Goal: Browse casually

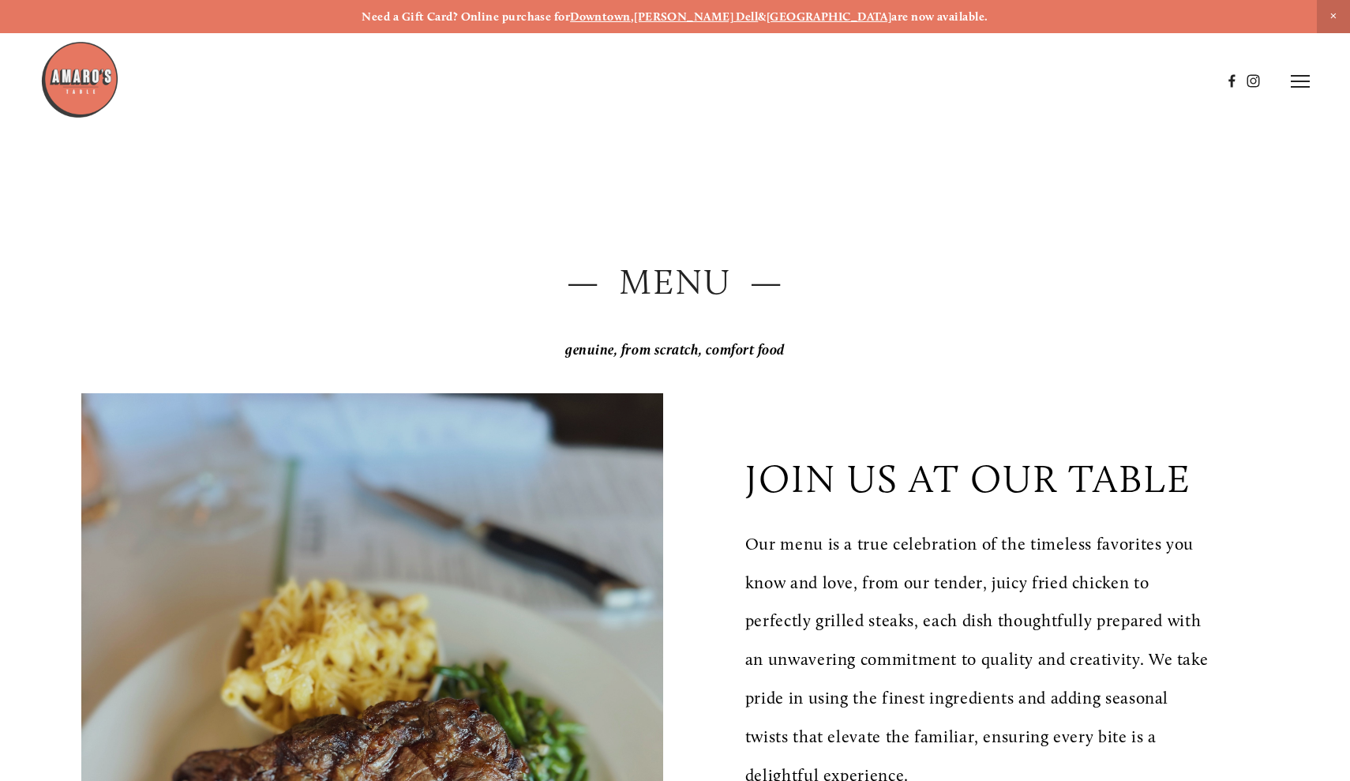
scroll to position [2404, 0]
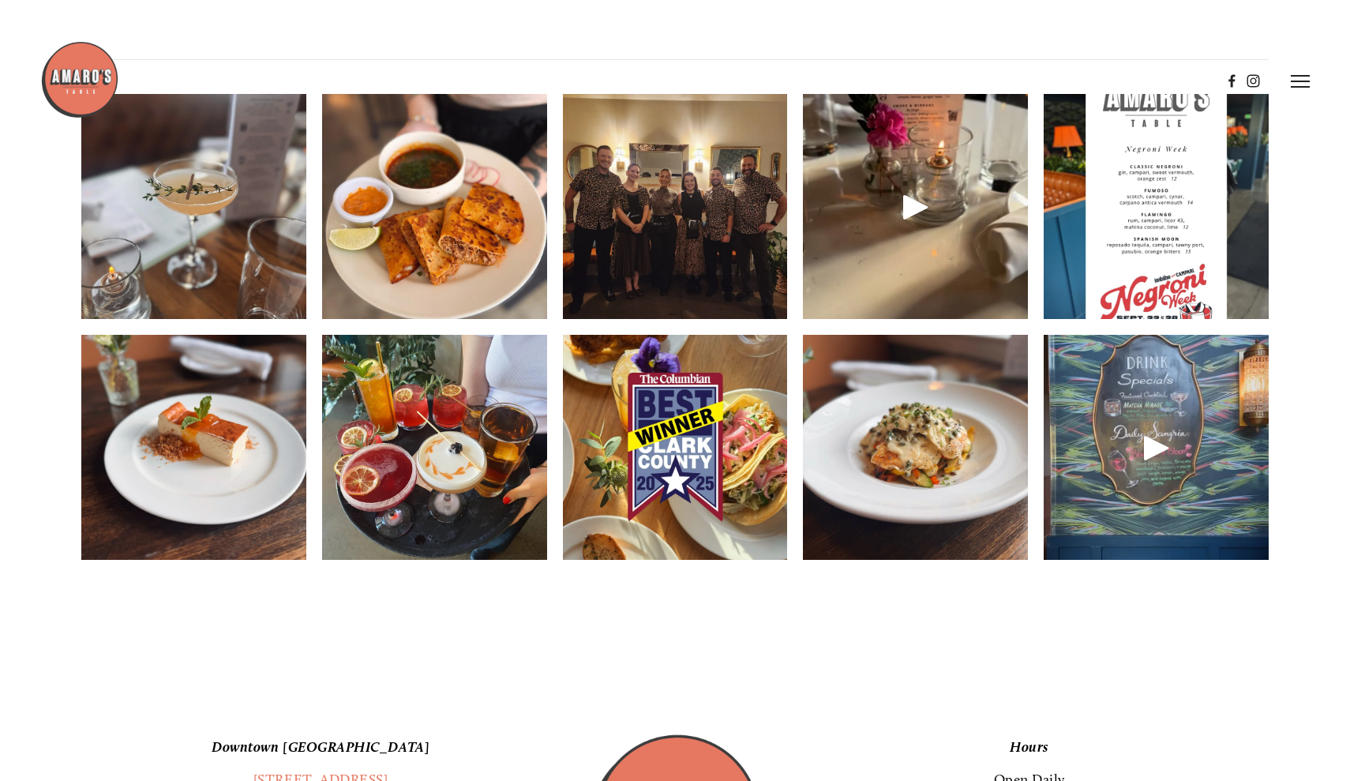
click at [706, 205] on img at bounding box center [675, 206] width 300 height 225
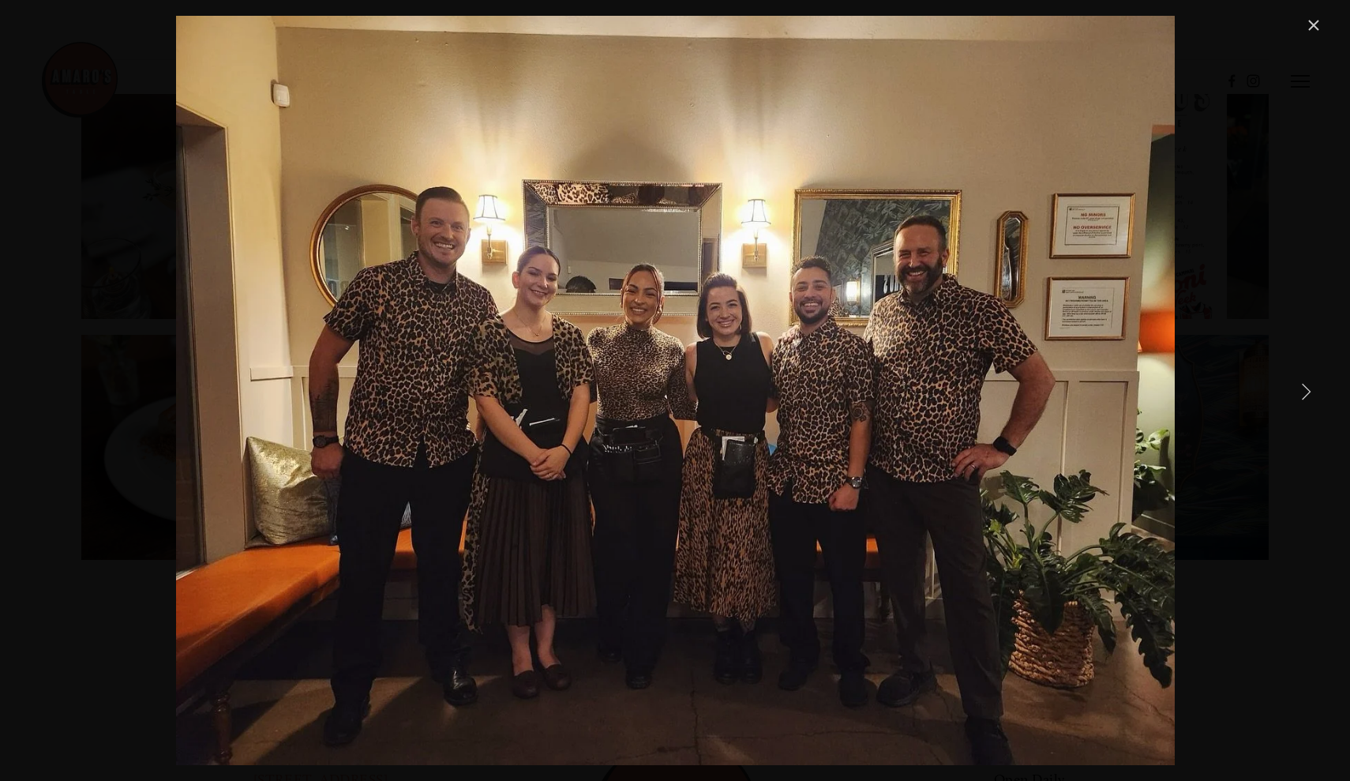
click at [1305, 390] on link "Next Item" at bounding box center [1305, 390] width 35 height 35
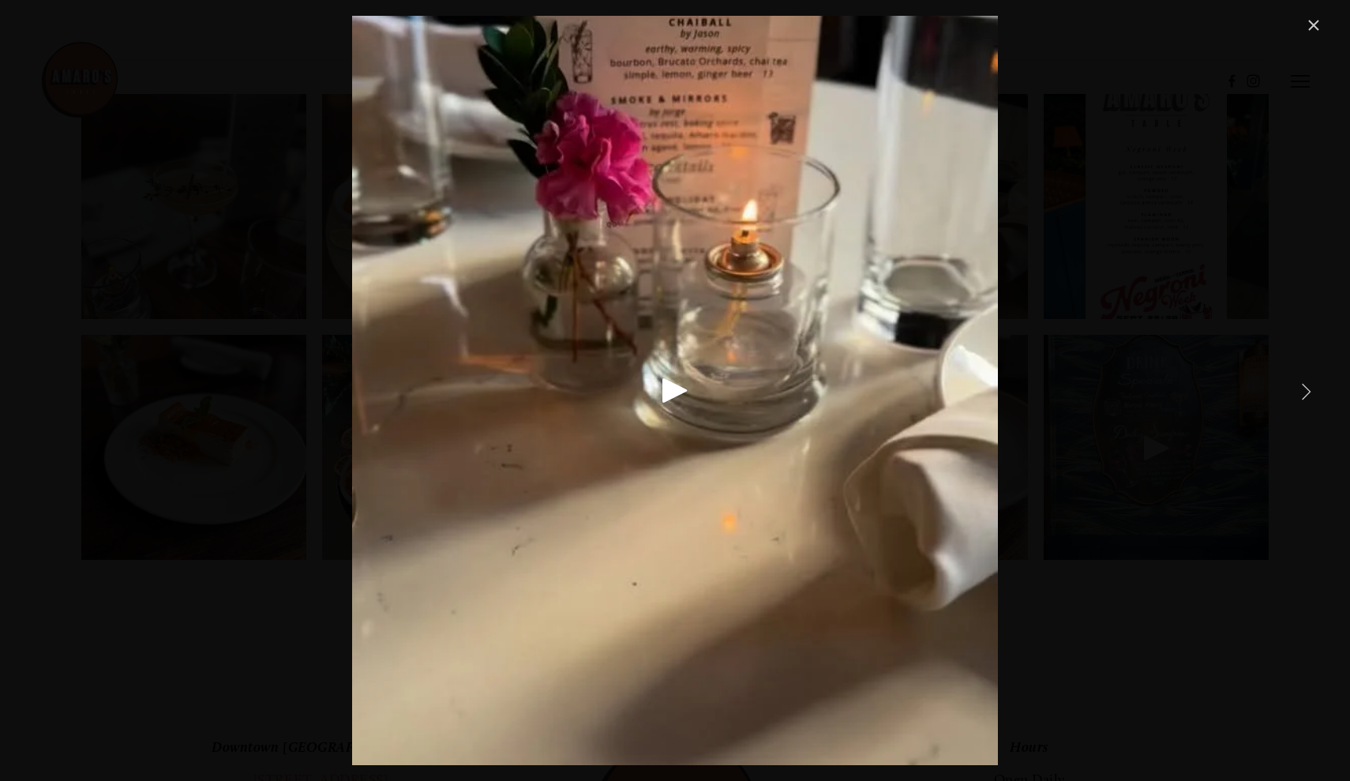
click at [1305, 390] on link "Next Item" at bounding box center [1305, 390] width 35 height 35
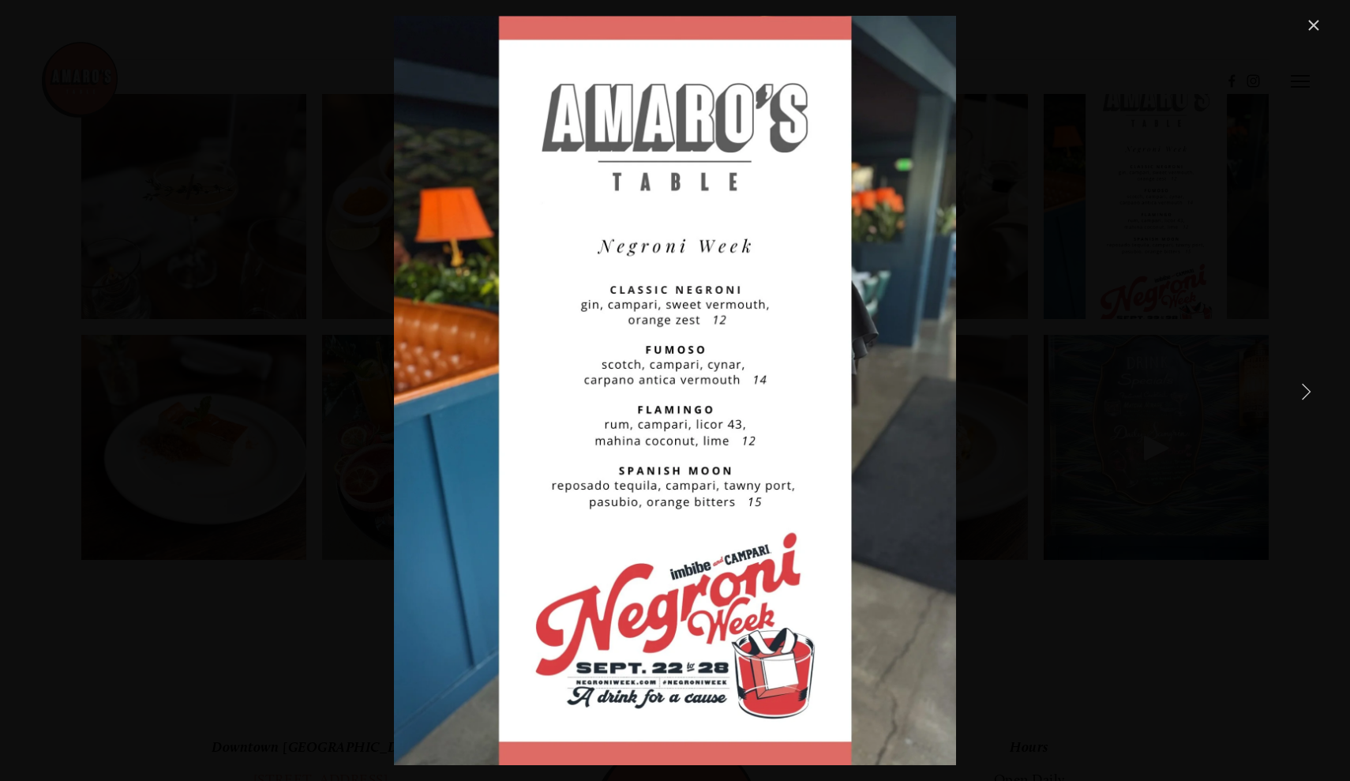
click at [1305, 390] on link "Next Item" at bounding box center [1305, 390] width 35 height 35
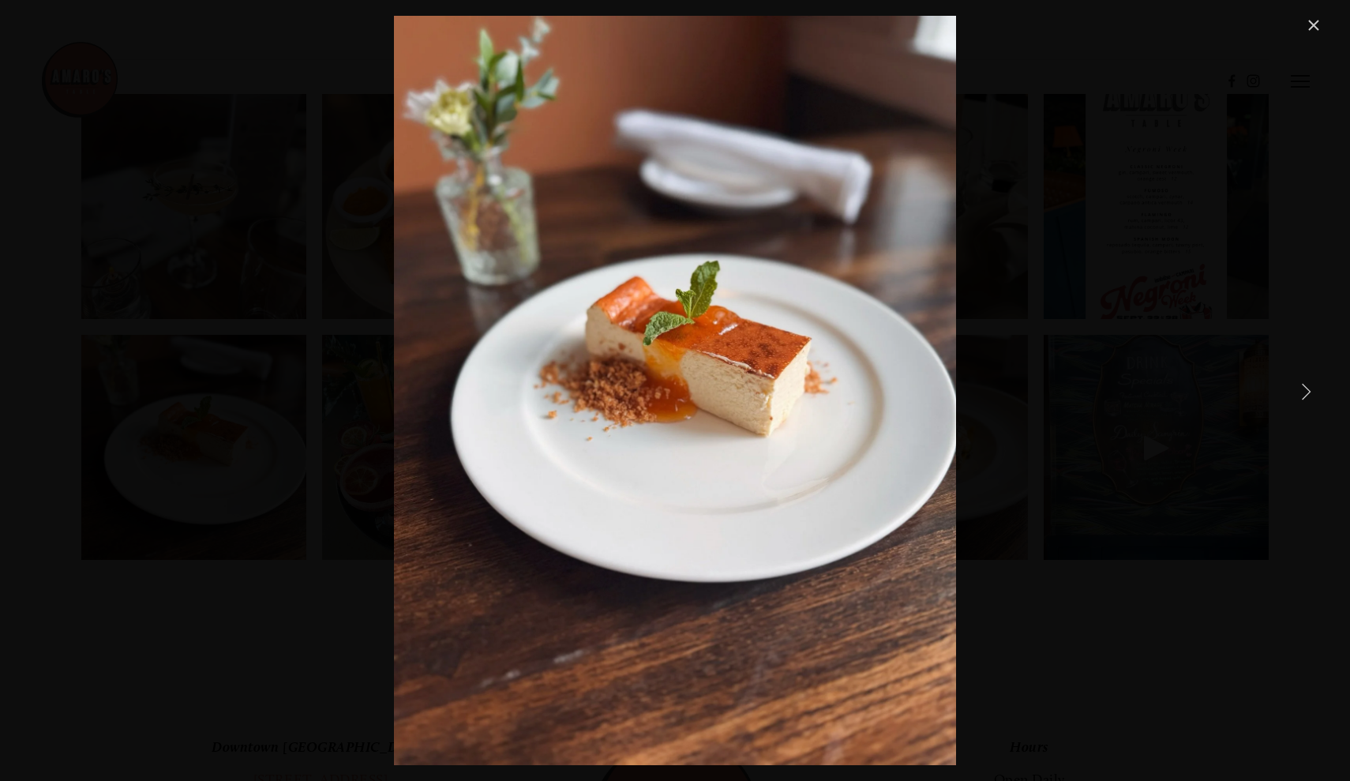
click at [1305, 390] on link "Next Item" at bounding box center [1305, 390] width 35 height 35
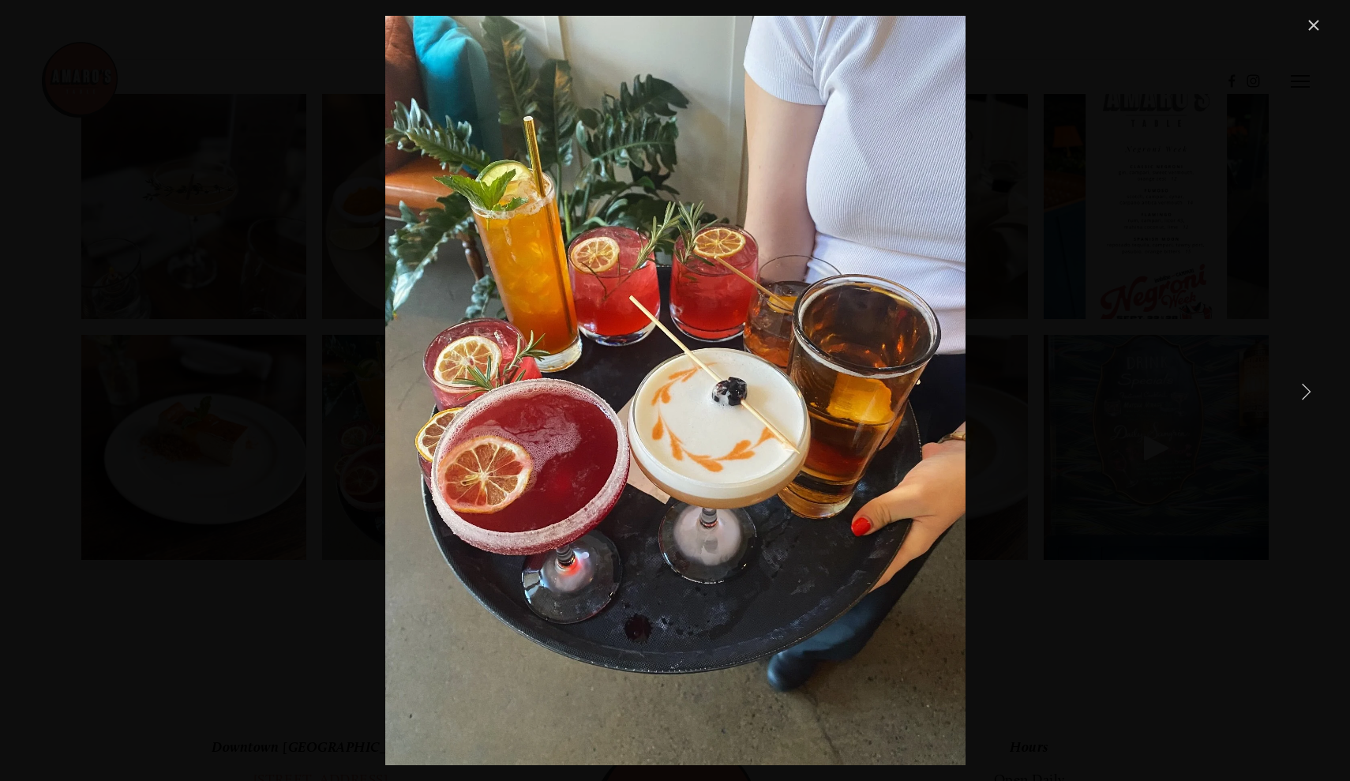
click at [1305, 390] on link "Next Item" at bounding box center [1305, 390] width 35 height 35
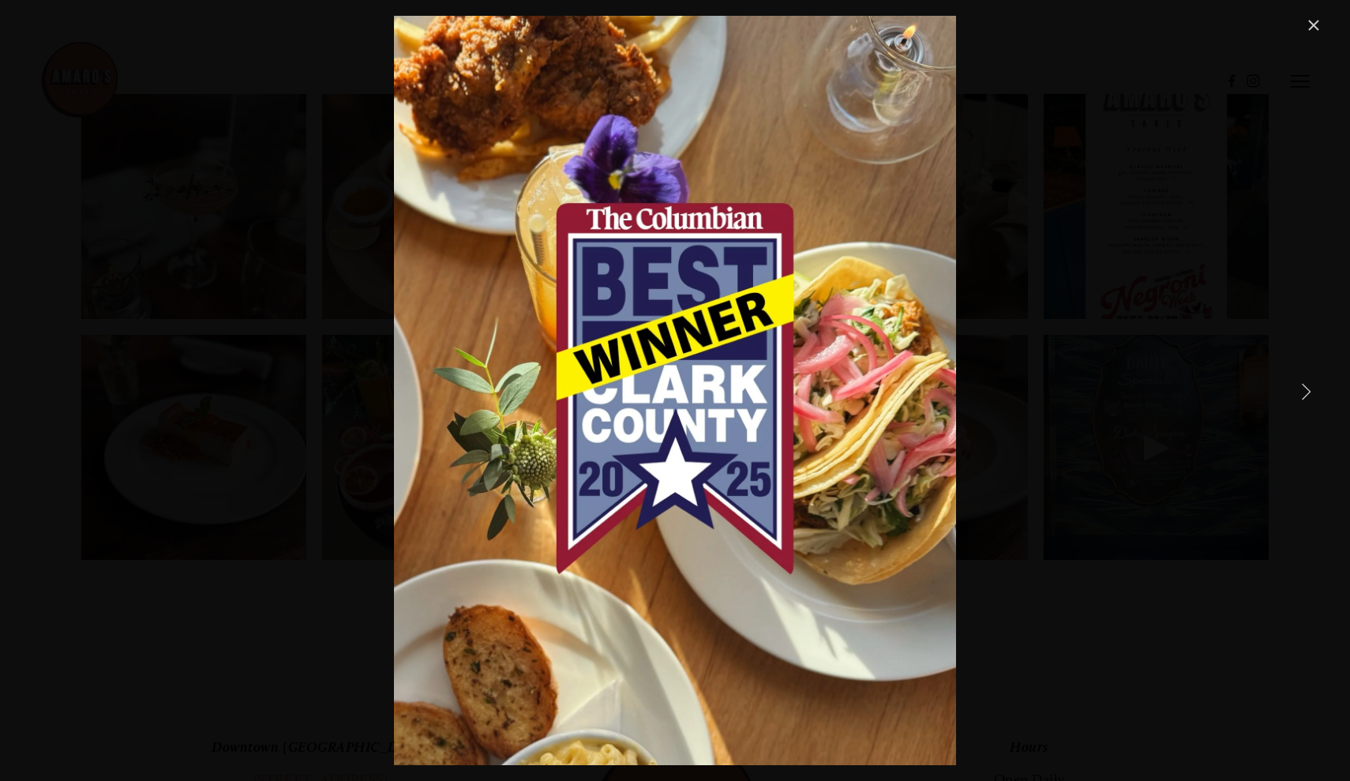
click at [1305, 390] on link "Next Item" at bounding box center [1305, 390] width 35 height 35
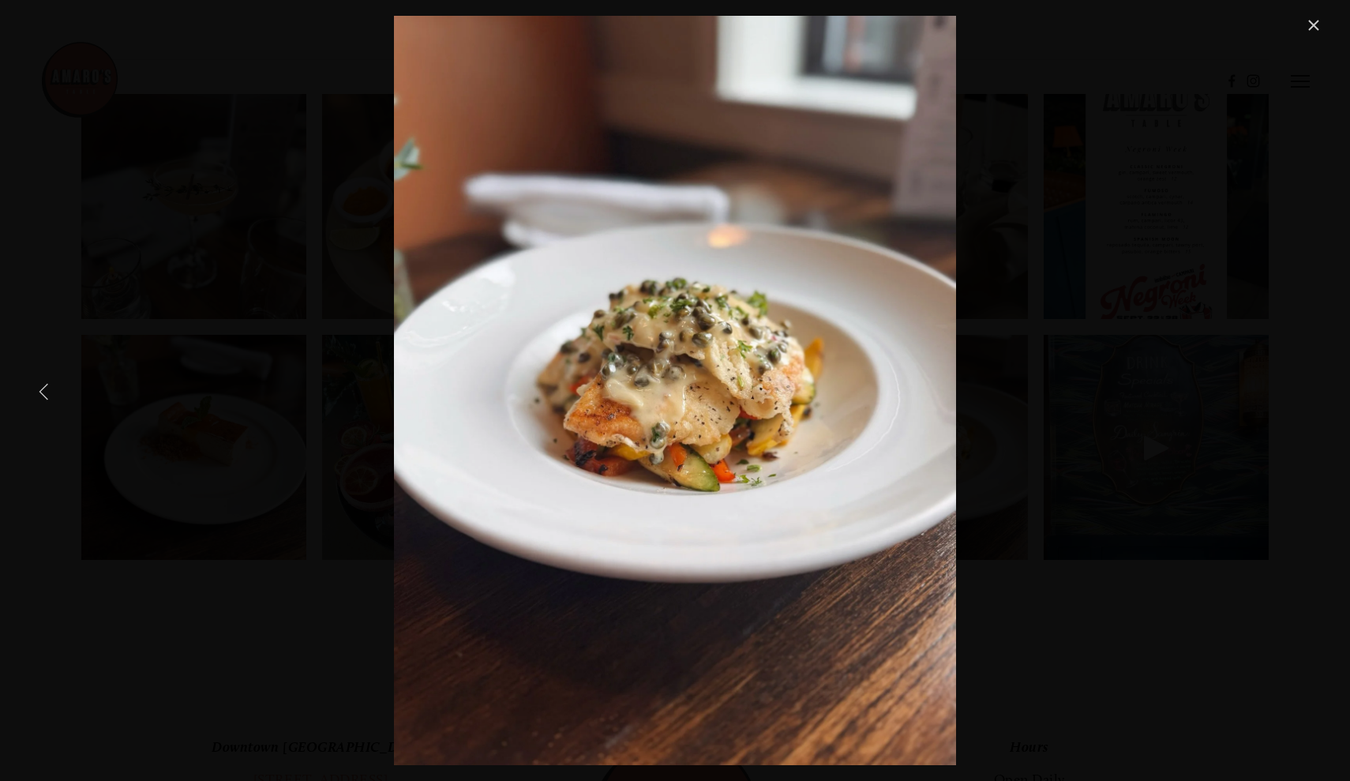
click at [46, 395] on link "Previous Item" at bounding box center [44, 390] width 35 height 35
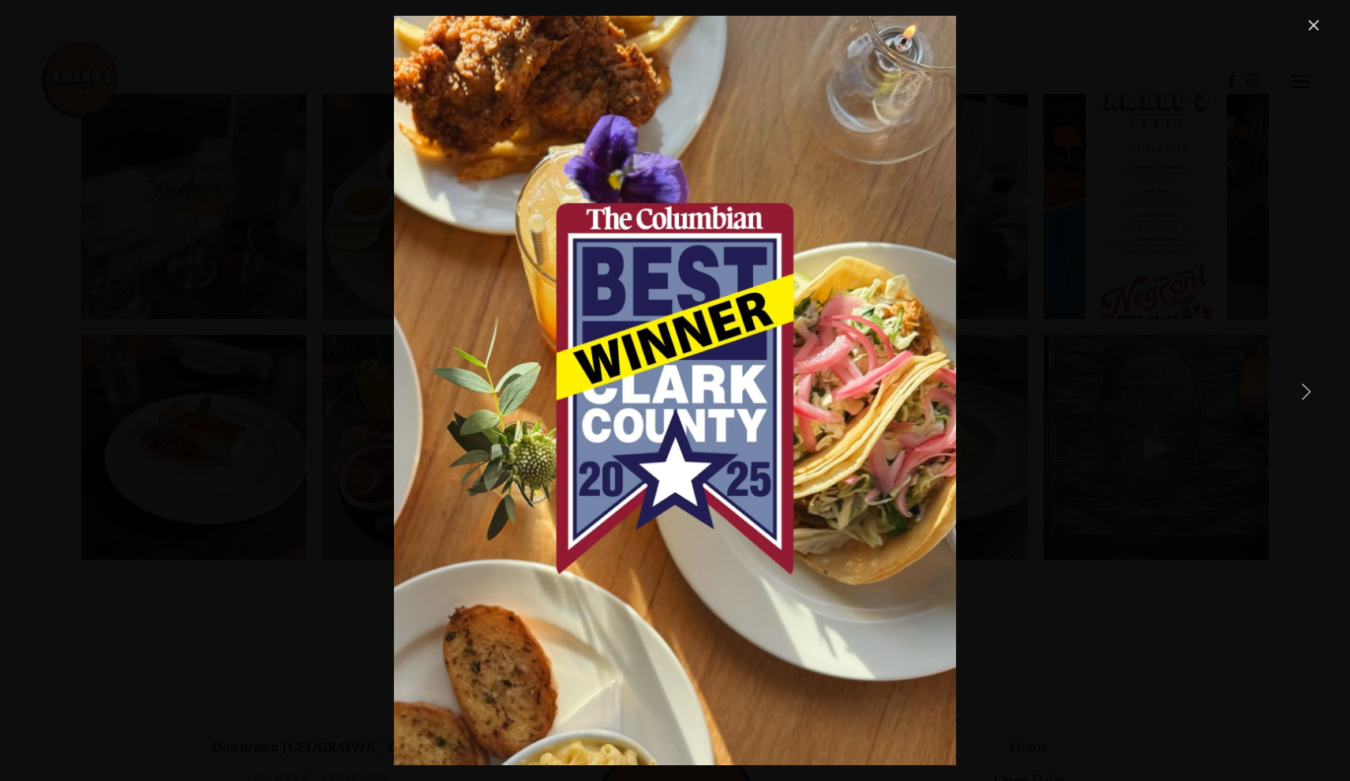
click at [1302, 389] on link "Next Item" at bounding box center [1305, 390] width 35 height 35
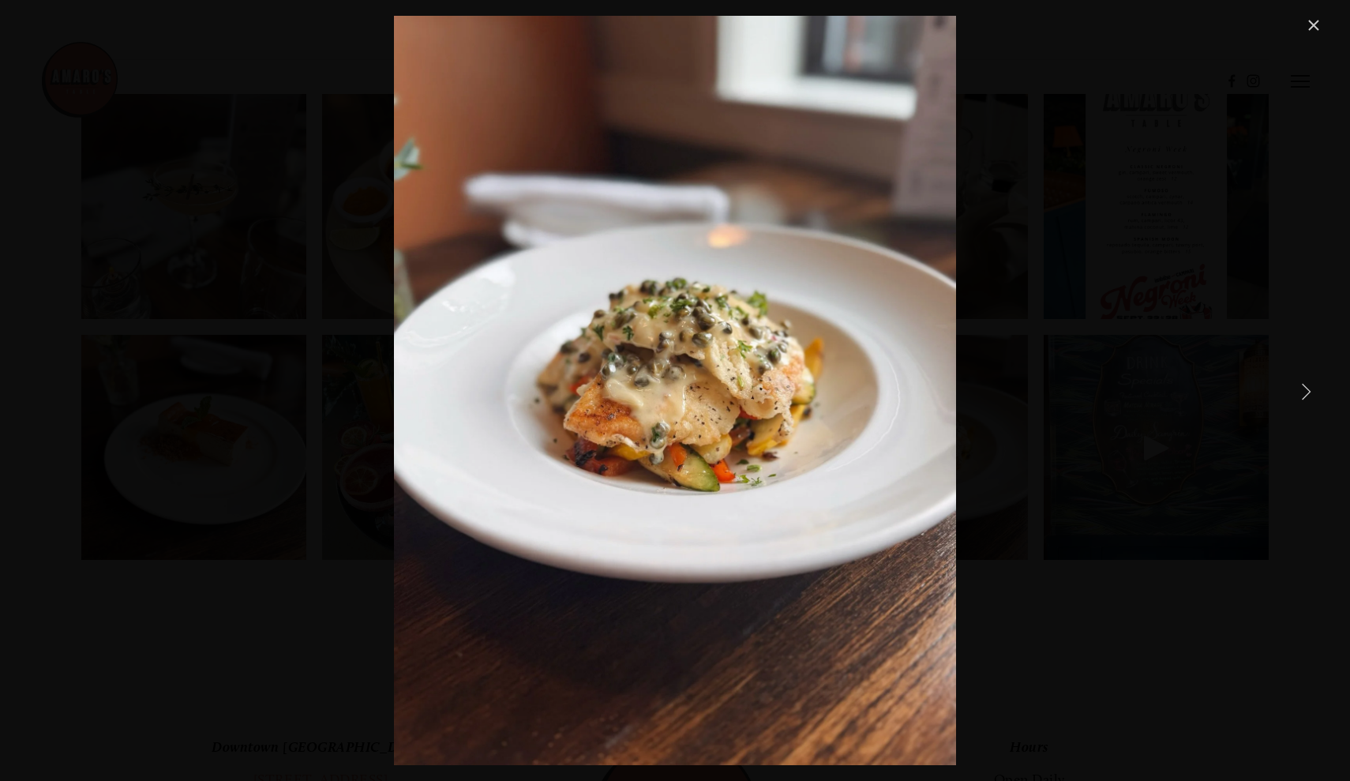
click at [1302, 389] on link "Next Item" at bounding box center [1305, 390] width 35 height 35
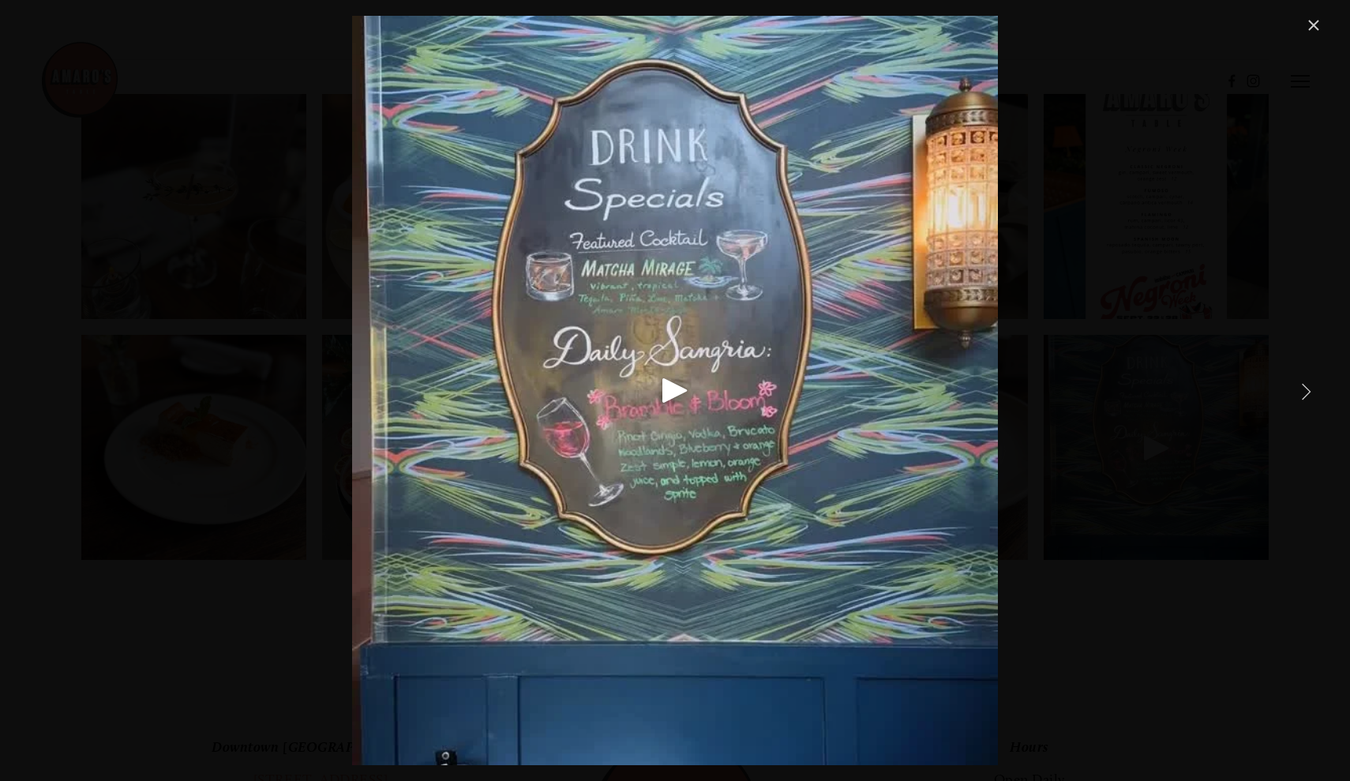
click at [1302, 389] on link "Next Item" at bounding box center [1305, 390] width 35 height 35
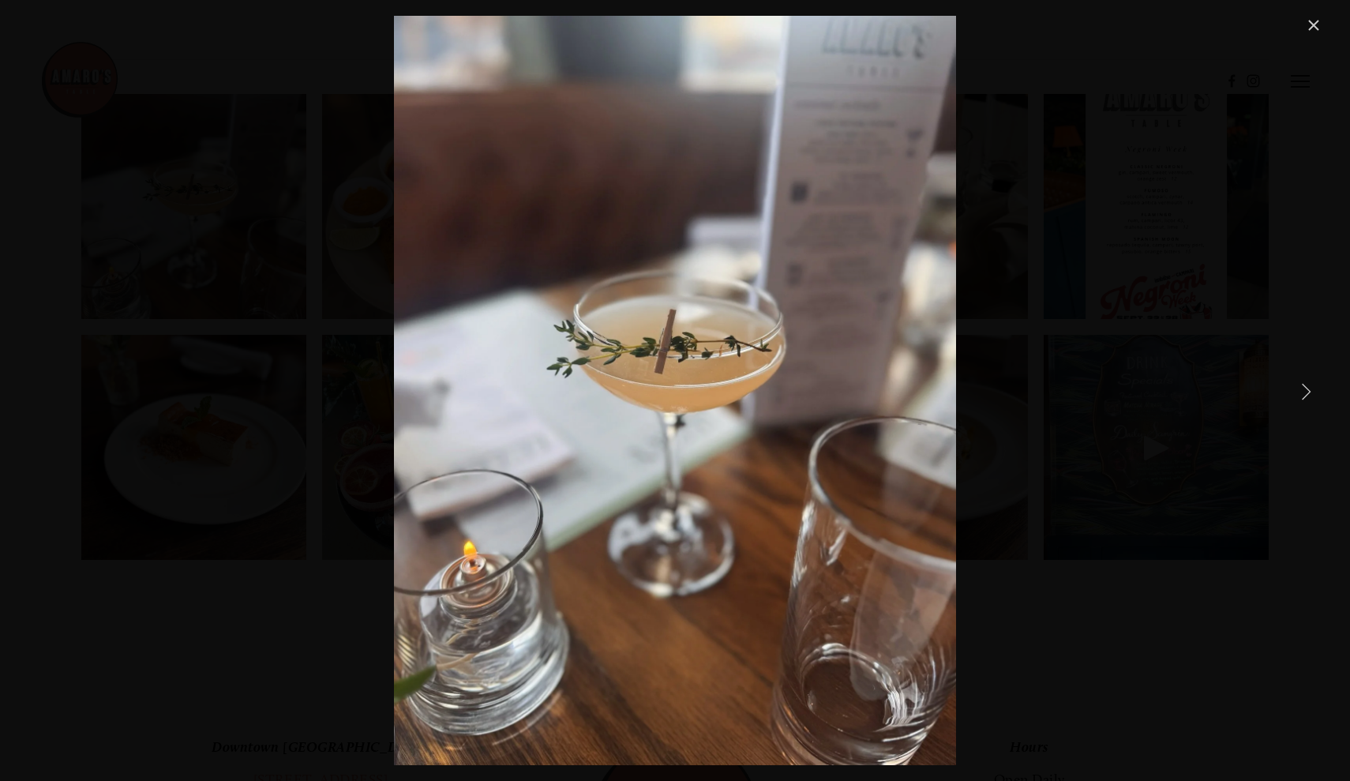
click at [1302, 389] on link "Next Item" at bounding box center [1305, 390] width 35 height 35
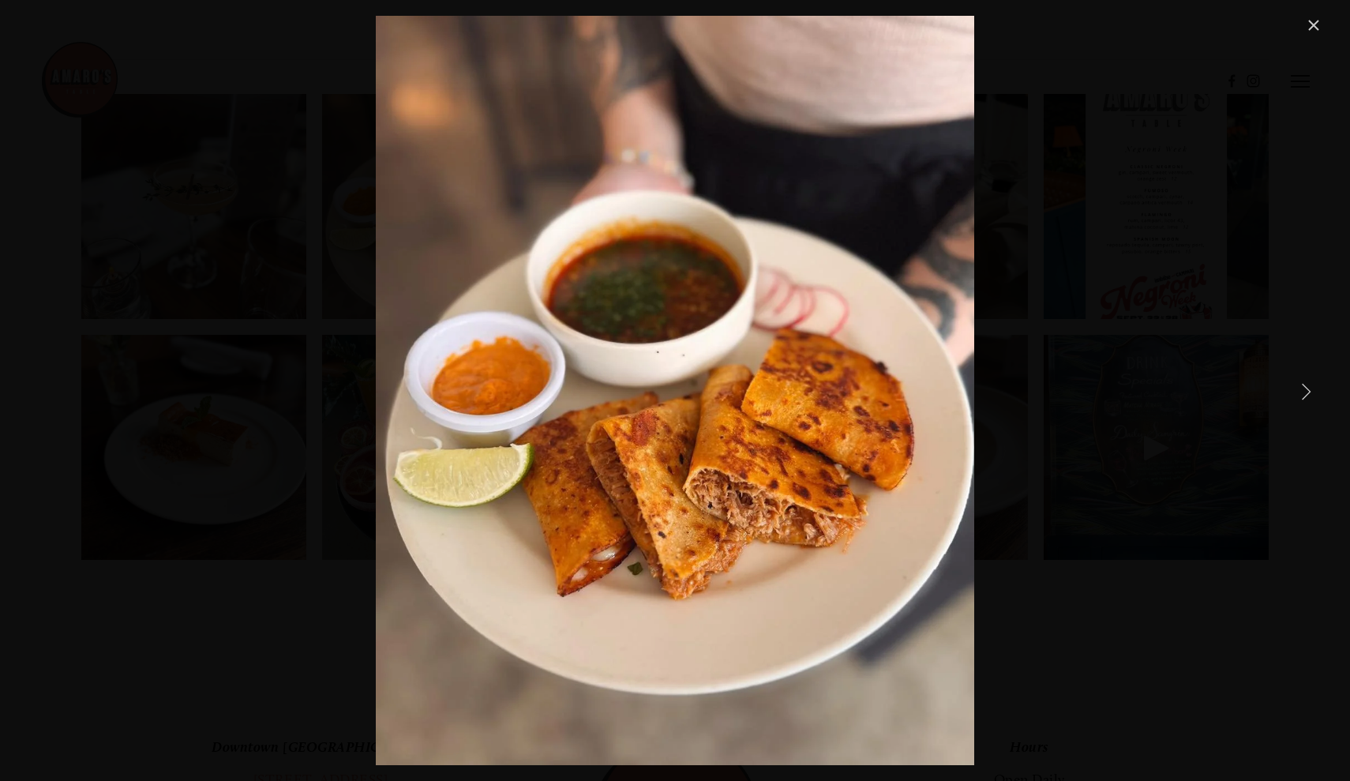
click at [1302, 389] on link "Next Item" at bounding box center [1305, 390] width 35 height 35
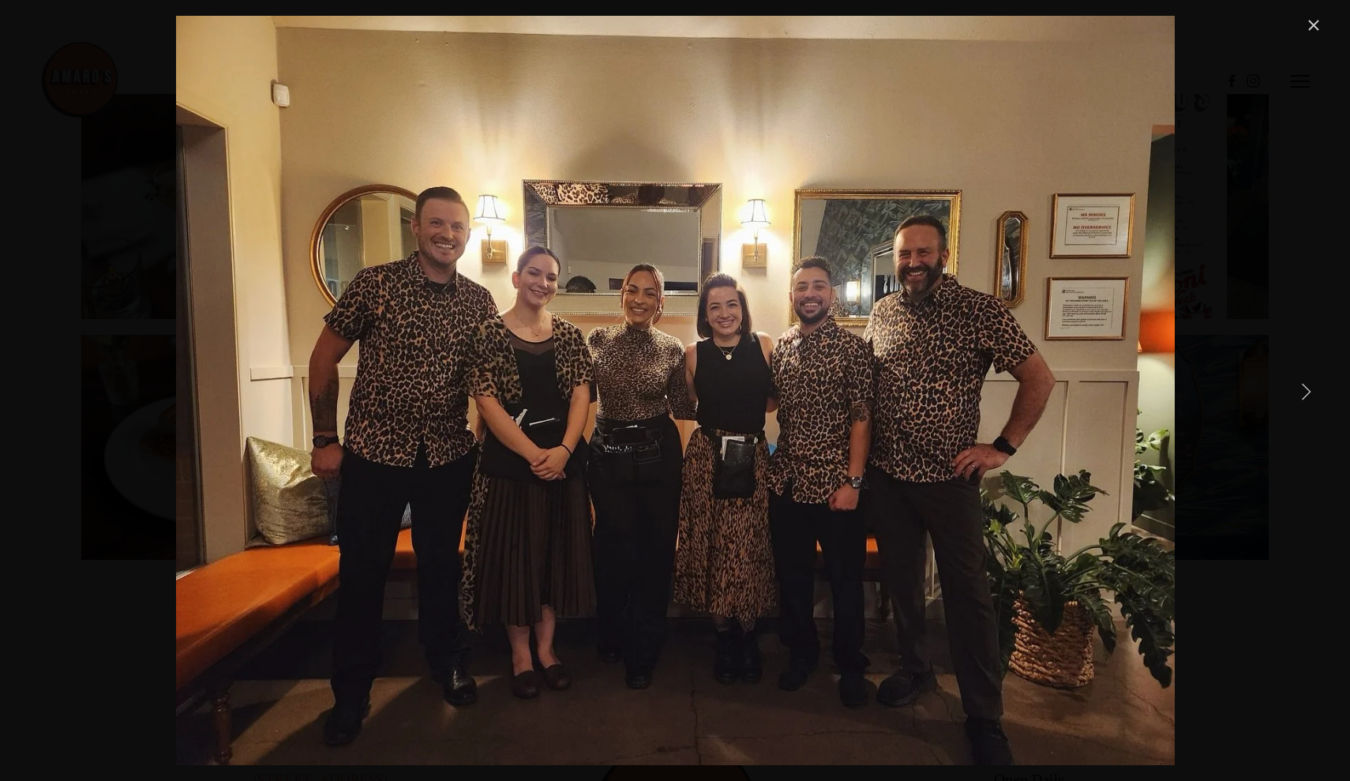
click at [1313, 28] on link "Close" at bounding box center [1313, 25] width 19 height 19
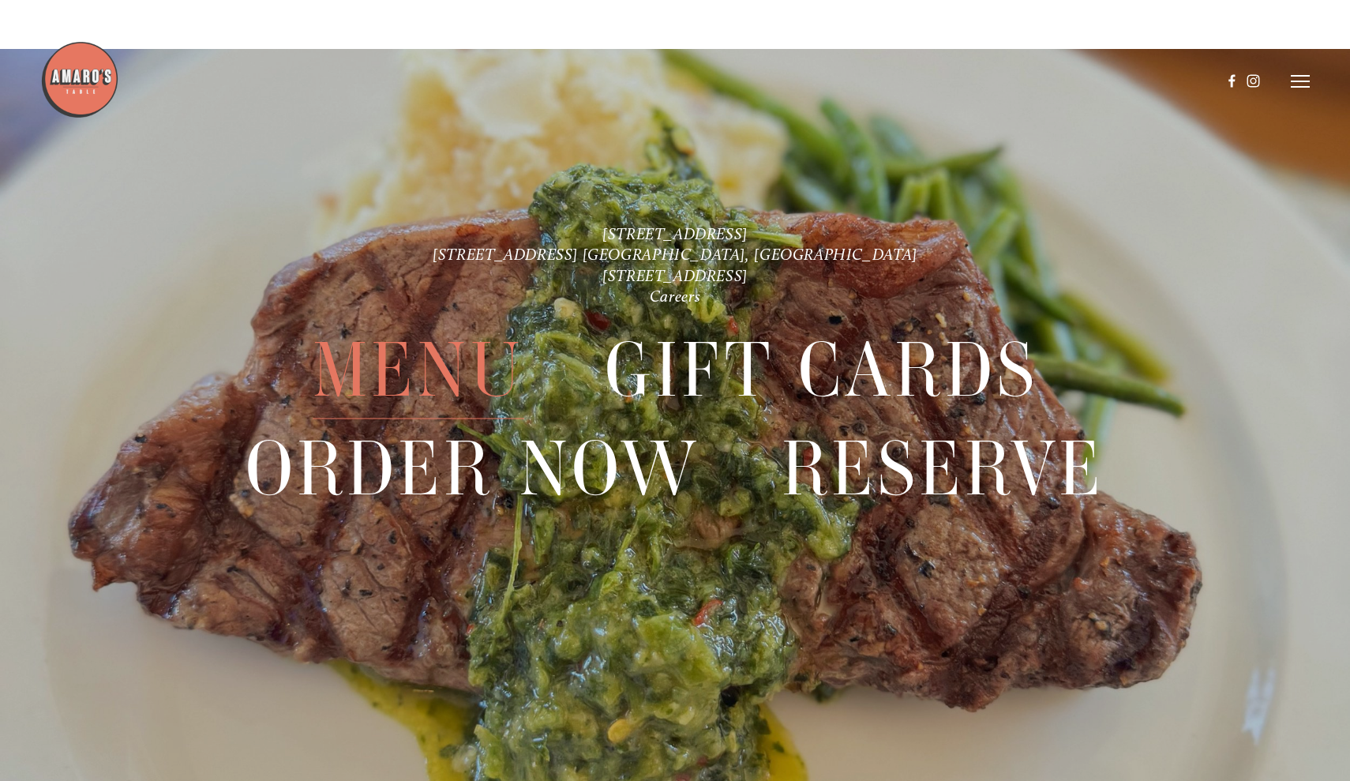
scroll to position [3724, 0]
